Goal: Find specific page/section: Find specific page/section

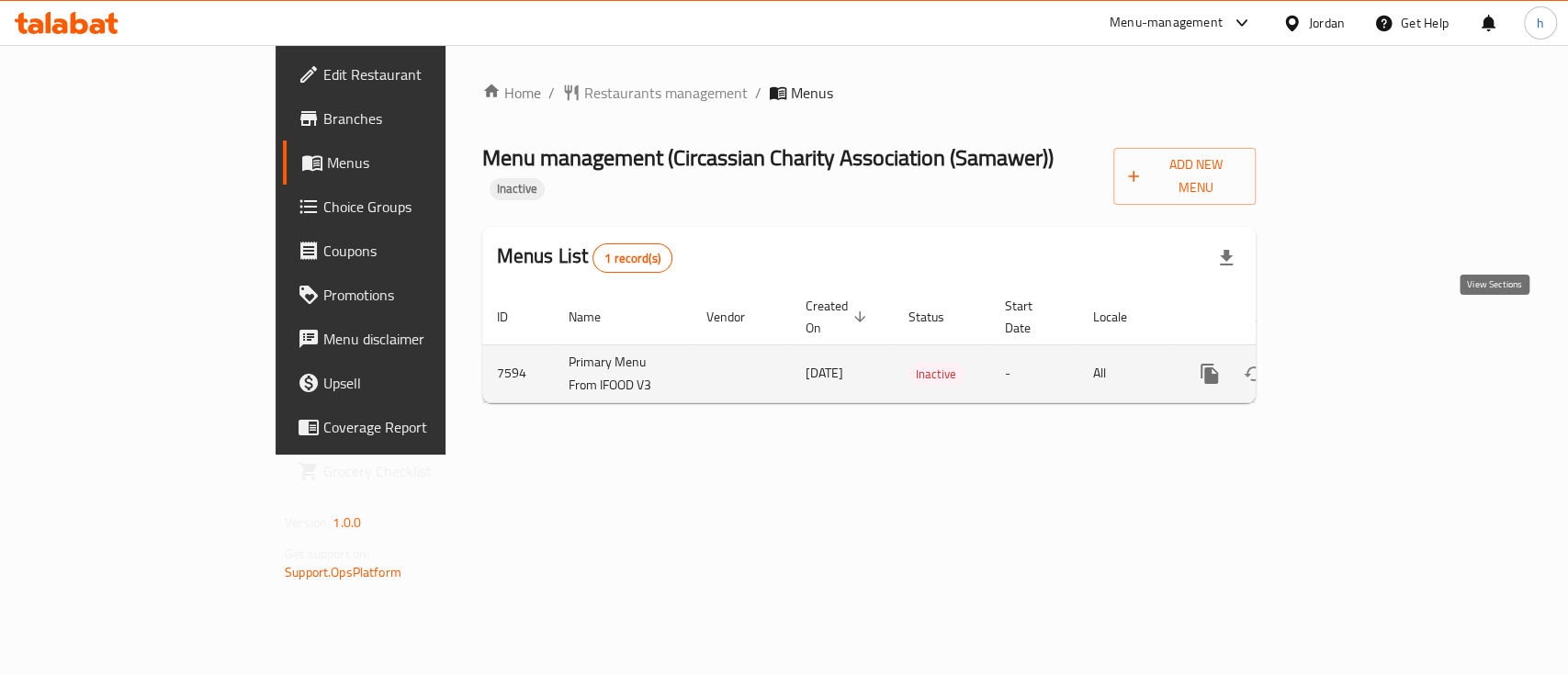
click at [1352, 363] on icon "enhanced table" at bounding box center [1342, 374] width 22 height 22
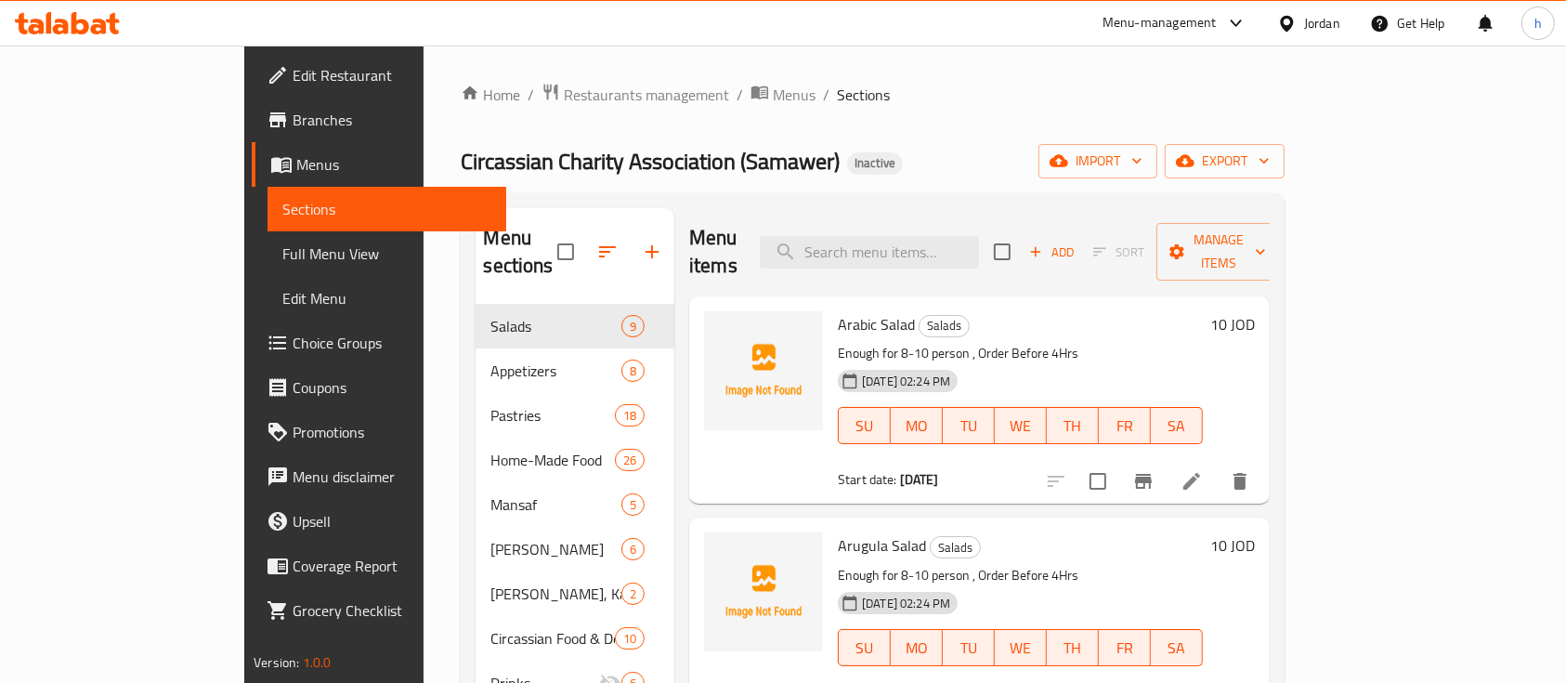
click at [293, 124] on span "Branches" at bounding box center [392, 120] width 199 height 22
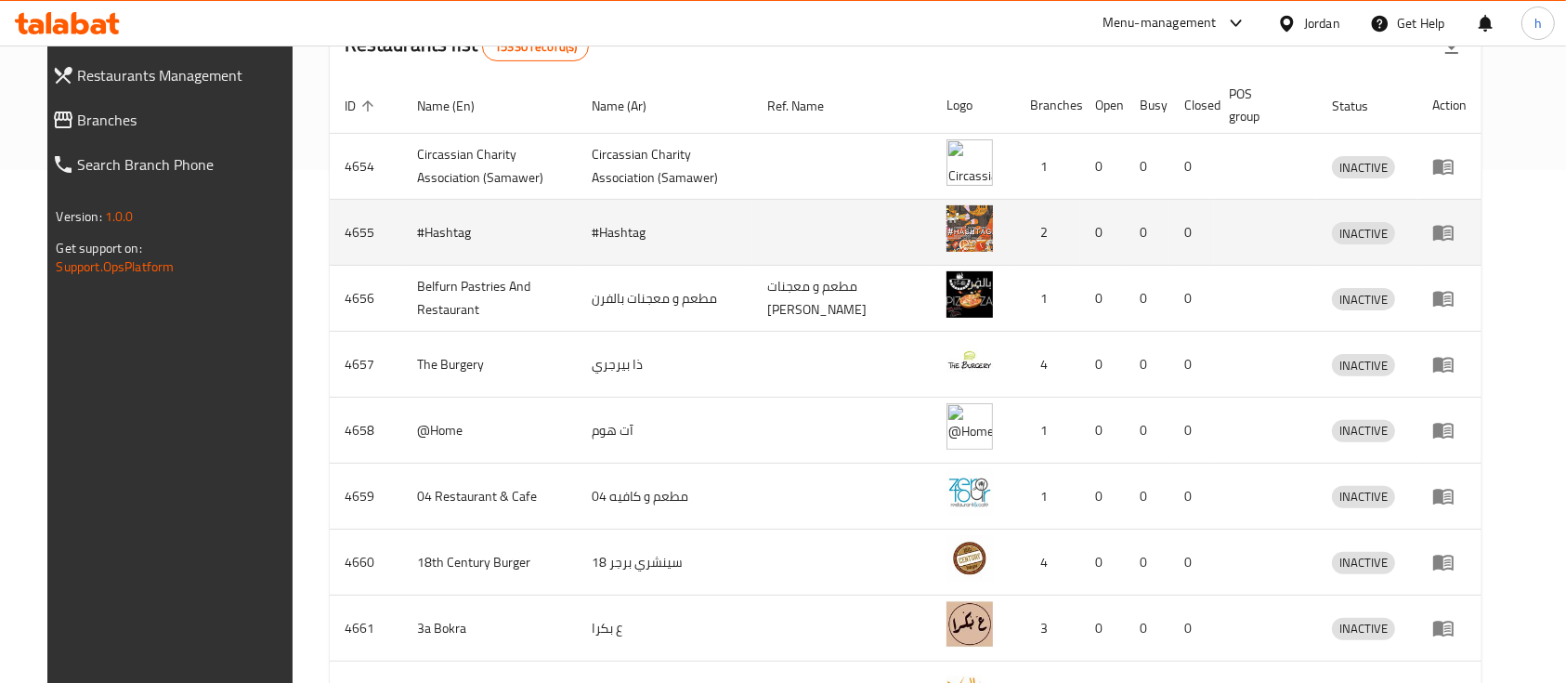
scroll to position [468, 0]
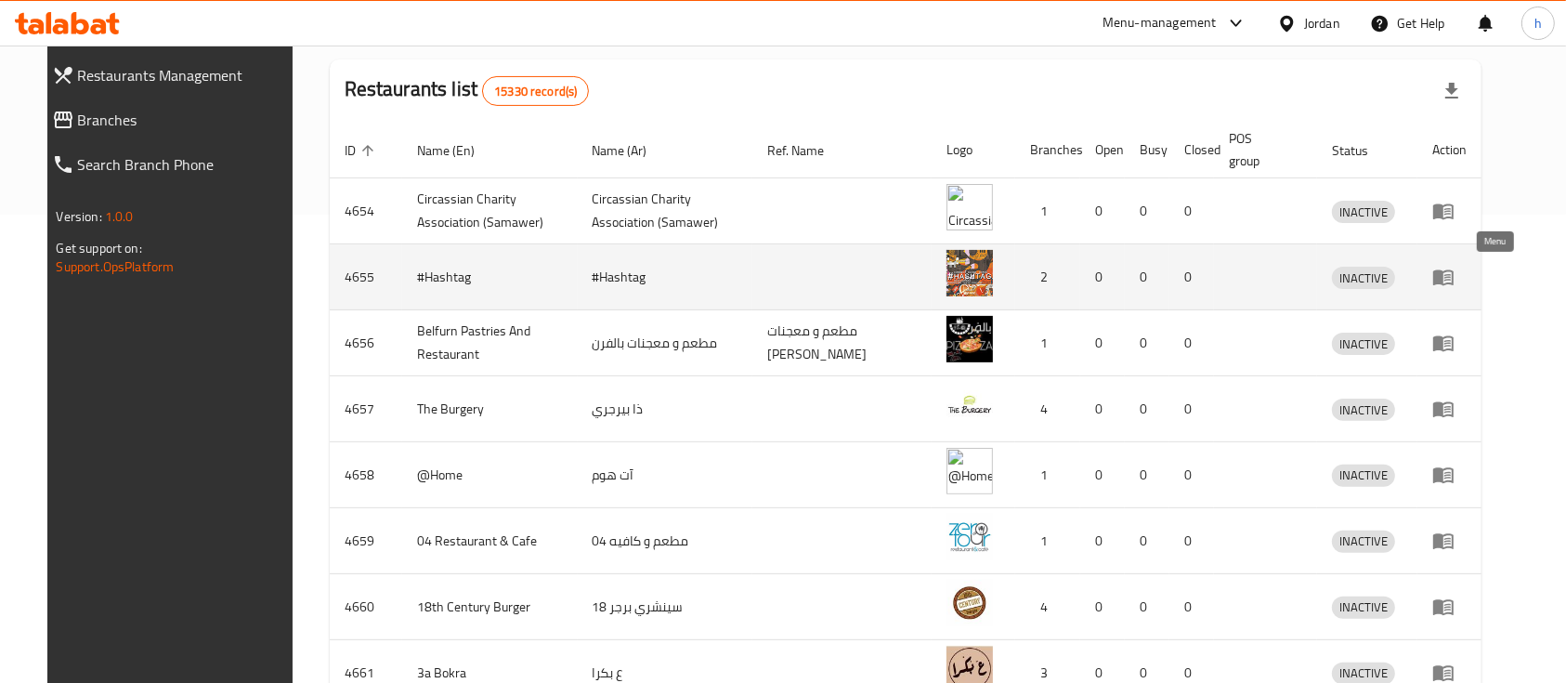
click at [1454, 271] on icon "enhanced table" at bounding box center [1443, 278] width 20 height 16
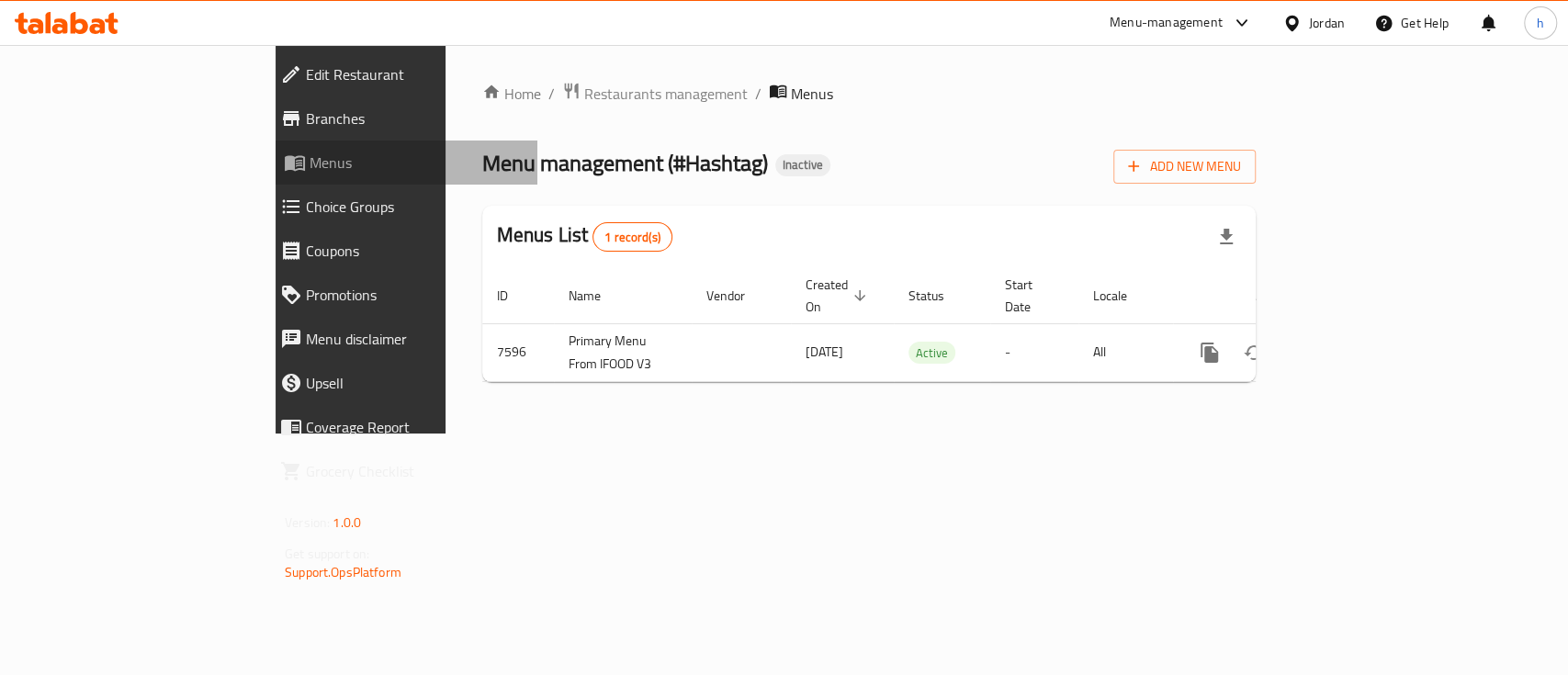
click at [309, 169] on span "Menus" at bounding box center [416, 162] width 214 height 22
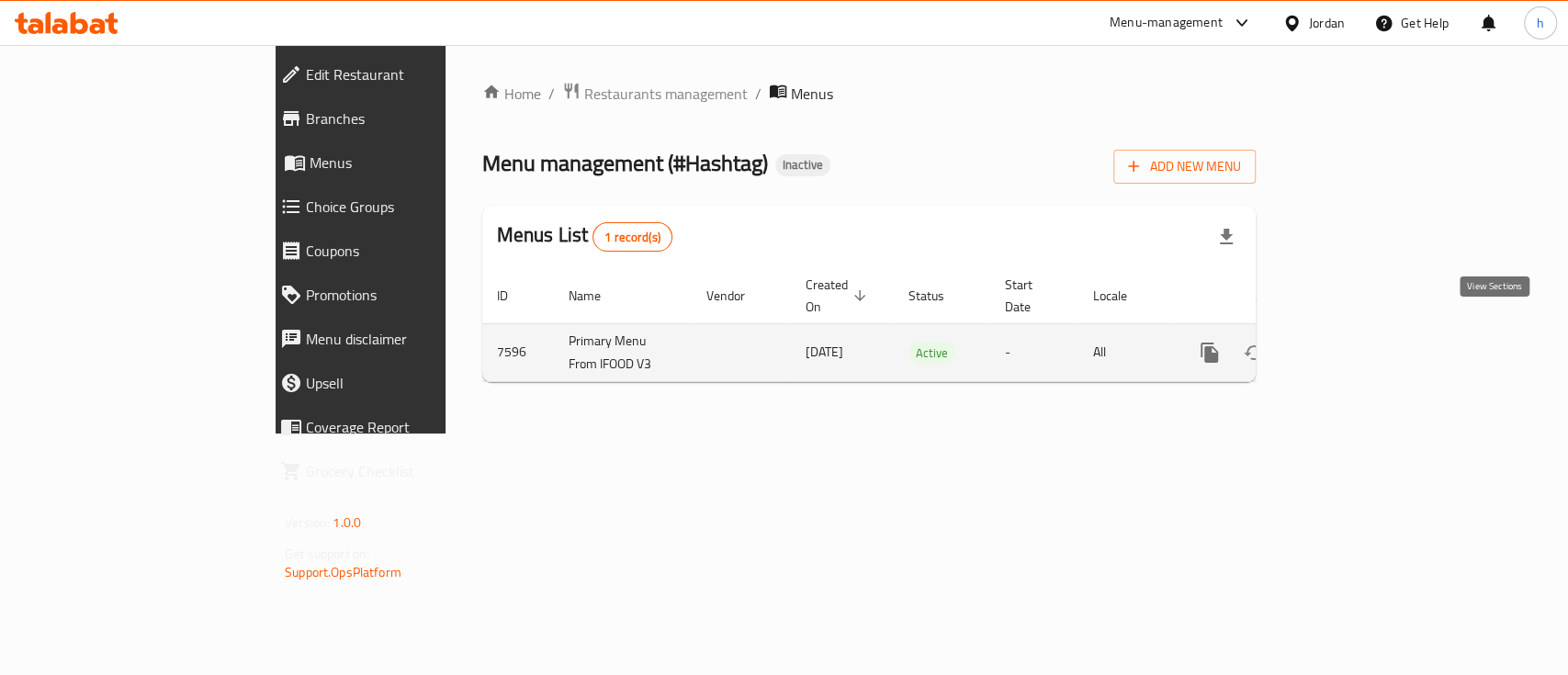
click at [1350, 344] on icon "enhanced table" at bounding box center [1342, 352] width 17 height 17
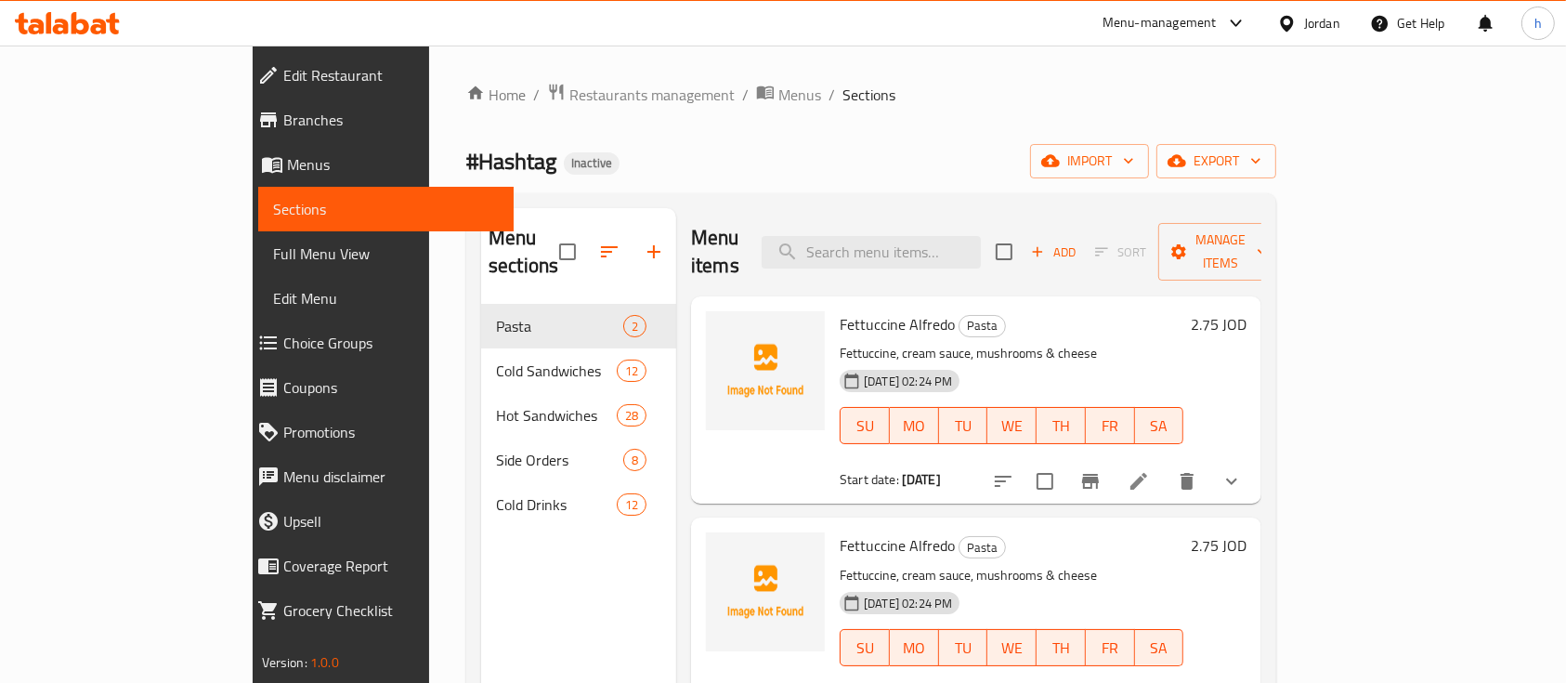
click at [109, 33] on div at bounding box center [67, 23] width 105 height 22
